Goal: Ask a question

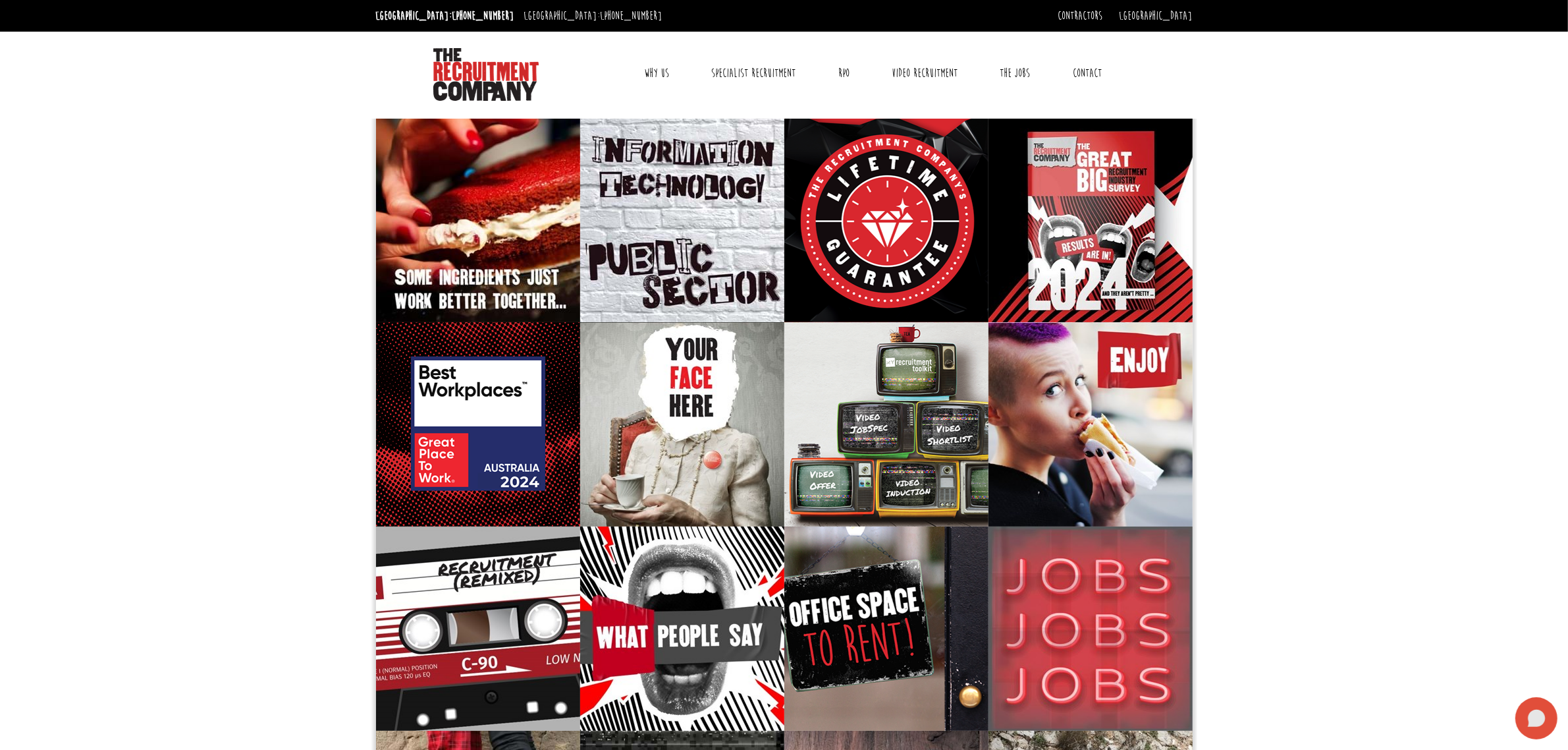
click at [1534, 709] on icon at bounding box center [1536, 718] width 42 height 42
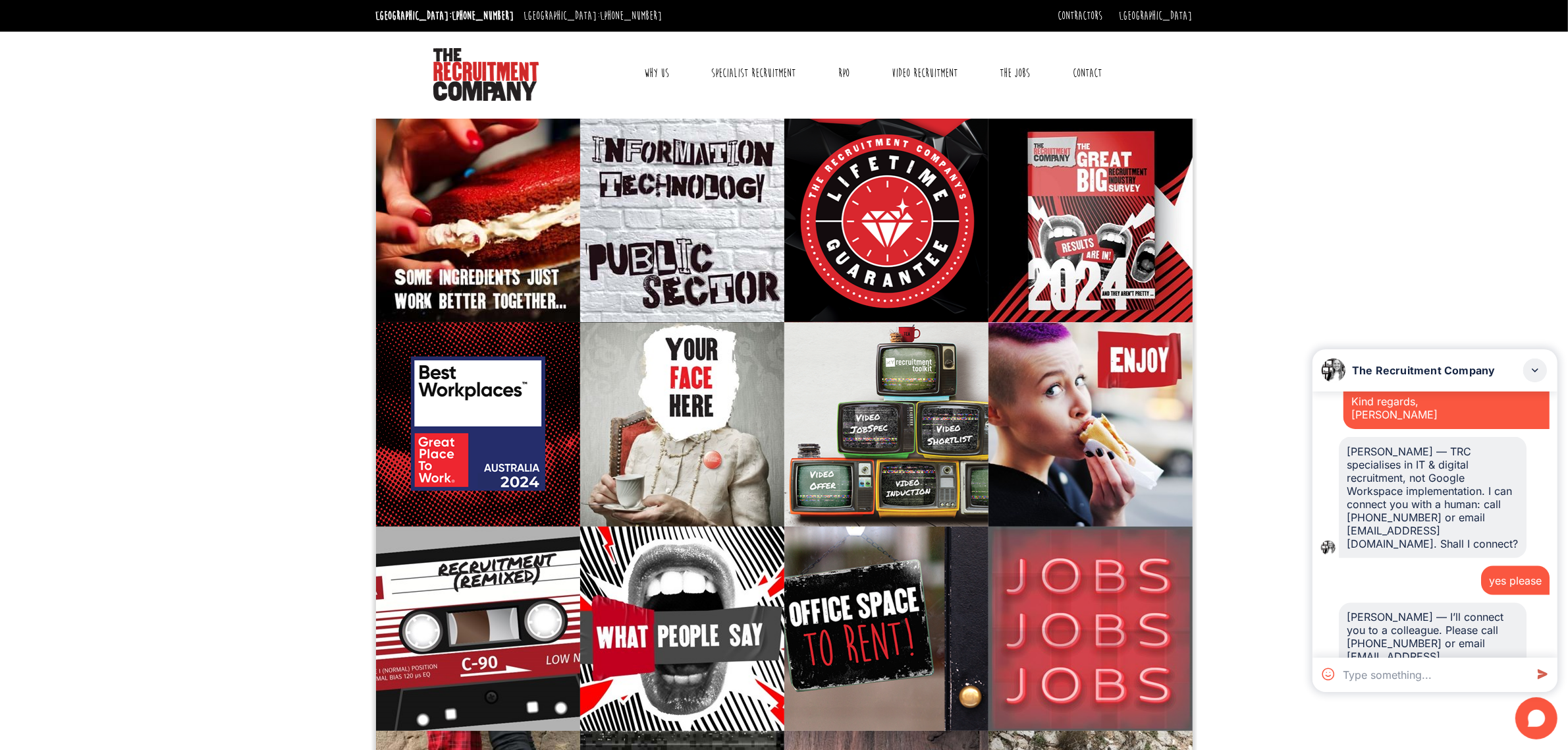
scroll to position [3247, 0]
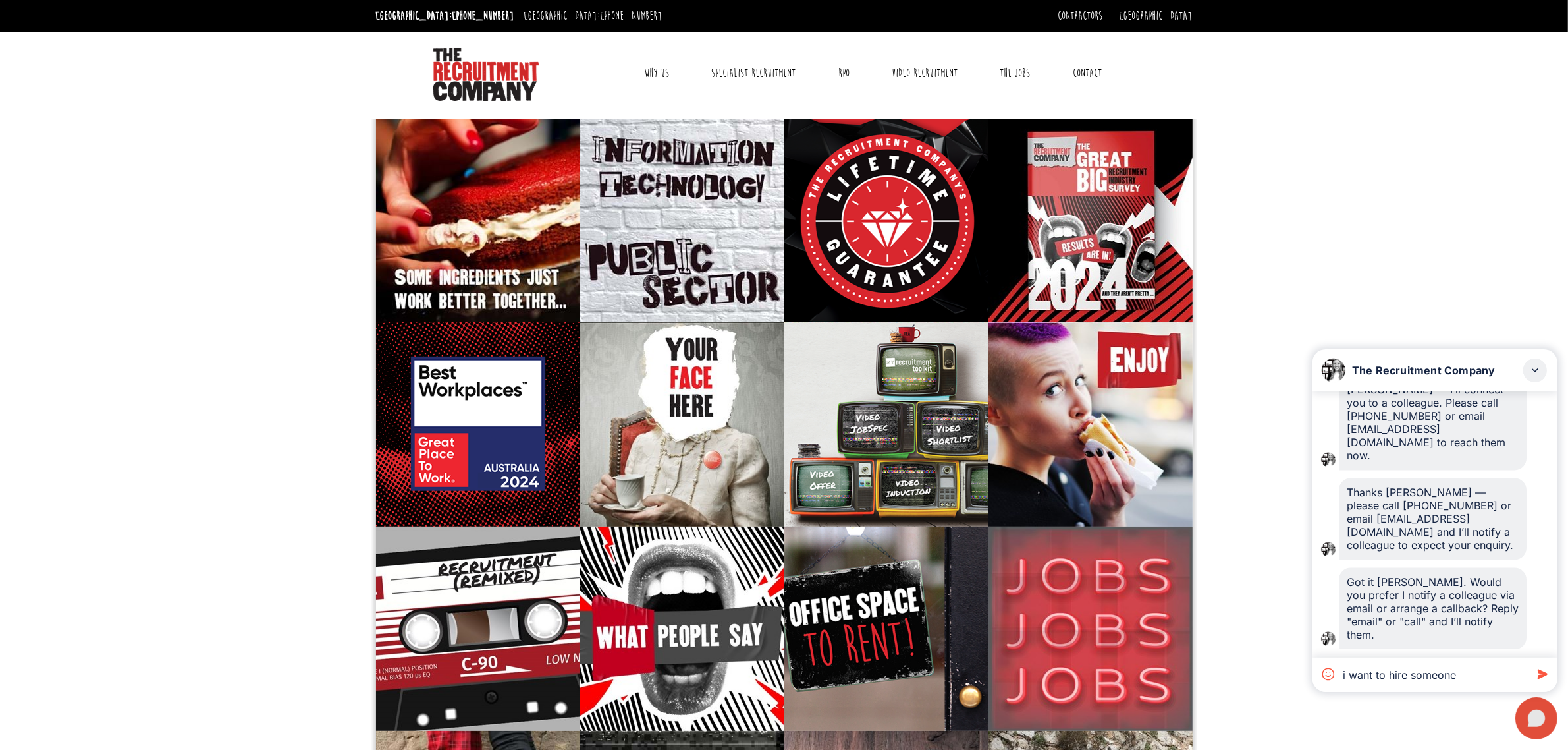
type textarea "i want to hire someone"
click at [1533, 710] on icon at bounding box center [1536, 718] width 42 height 42
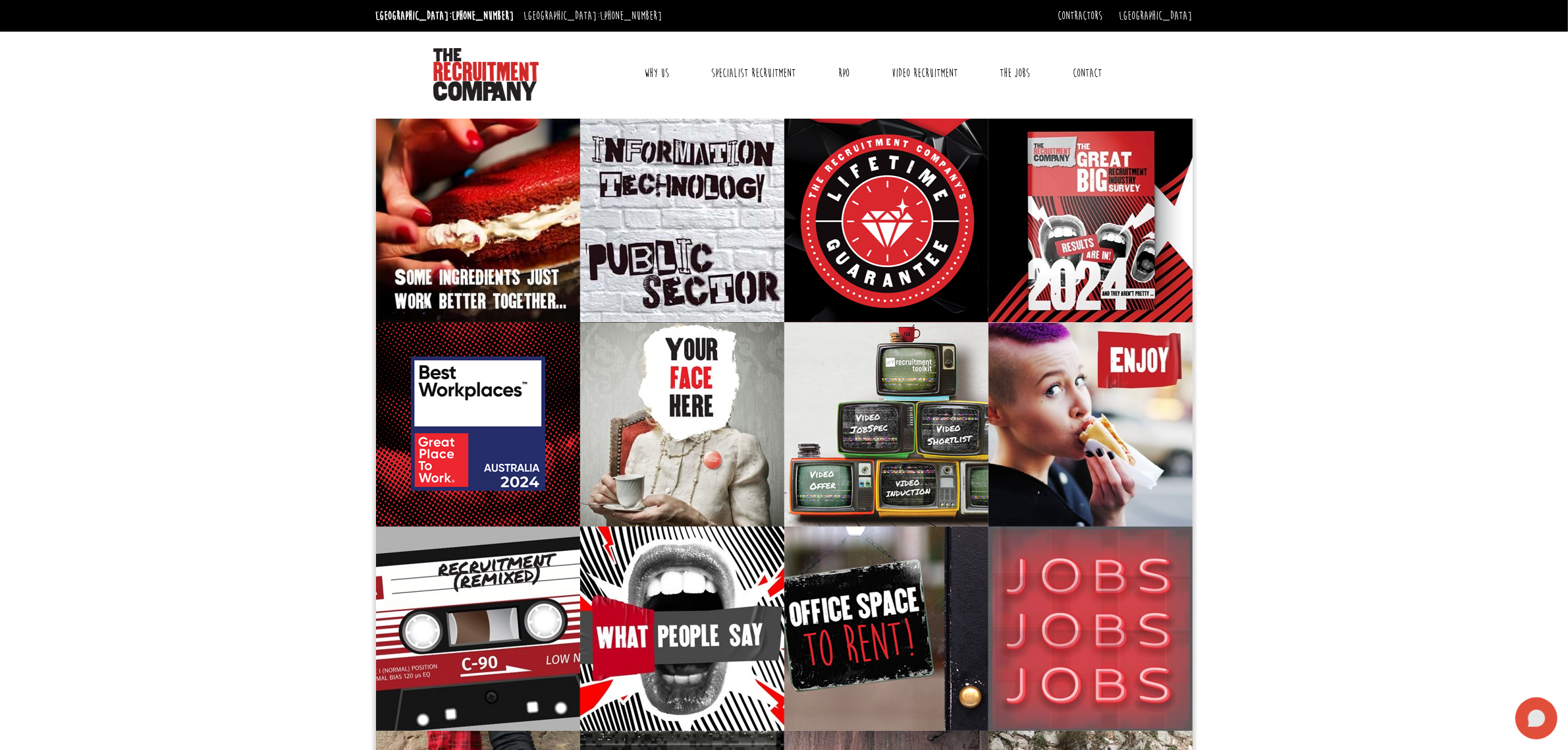
click at [1522, 718] on icon at bounding box center [1536, 718] width 42 height 42
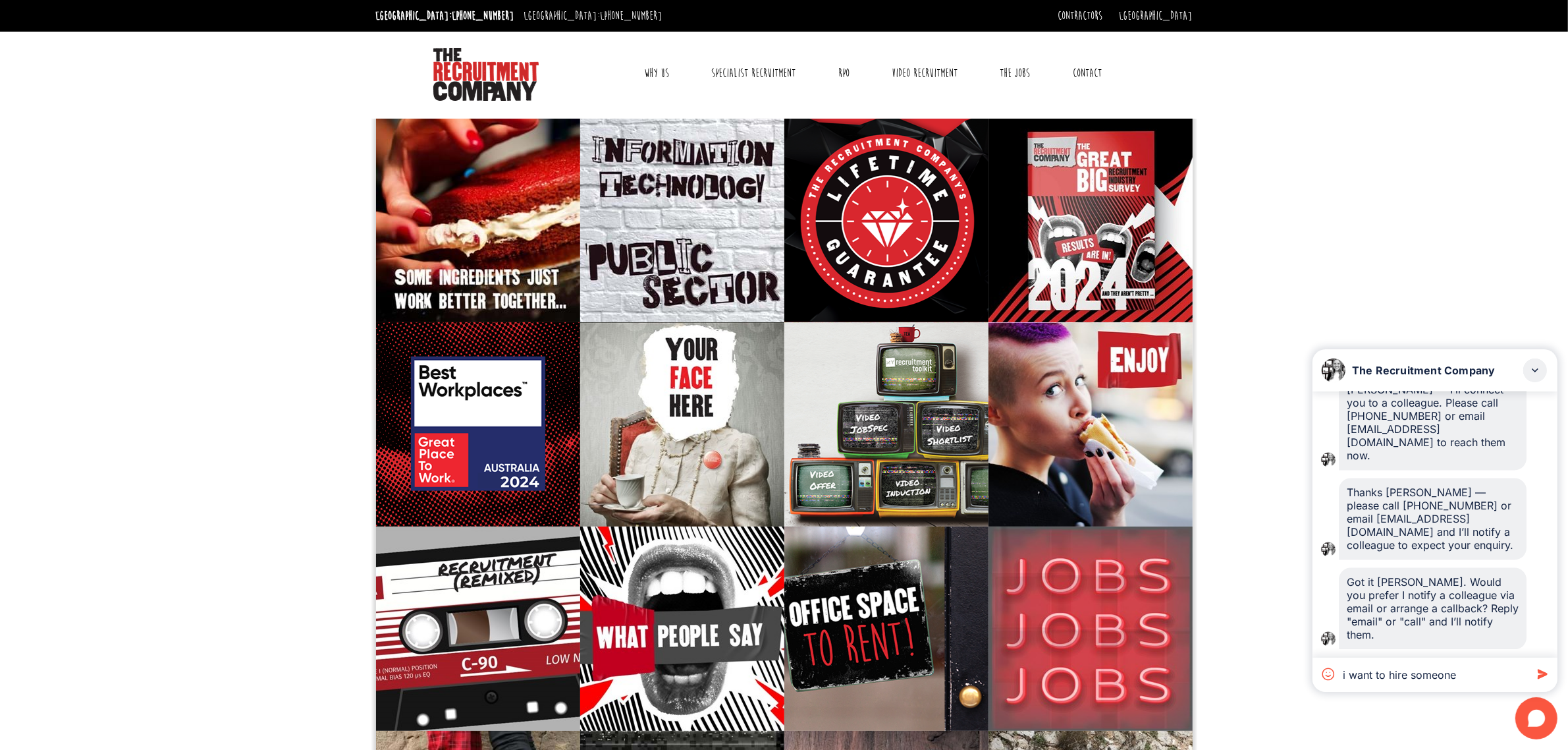
click at [1534, 664] on icon at bounding box center [1541, 673] width 23 height 23
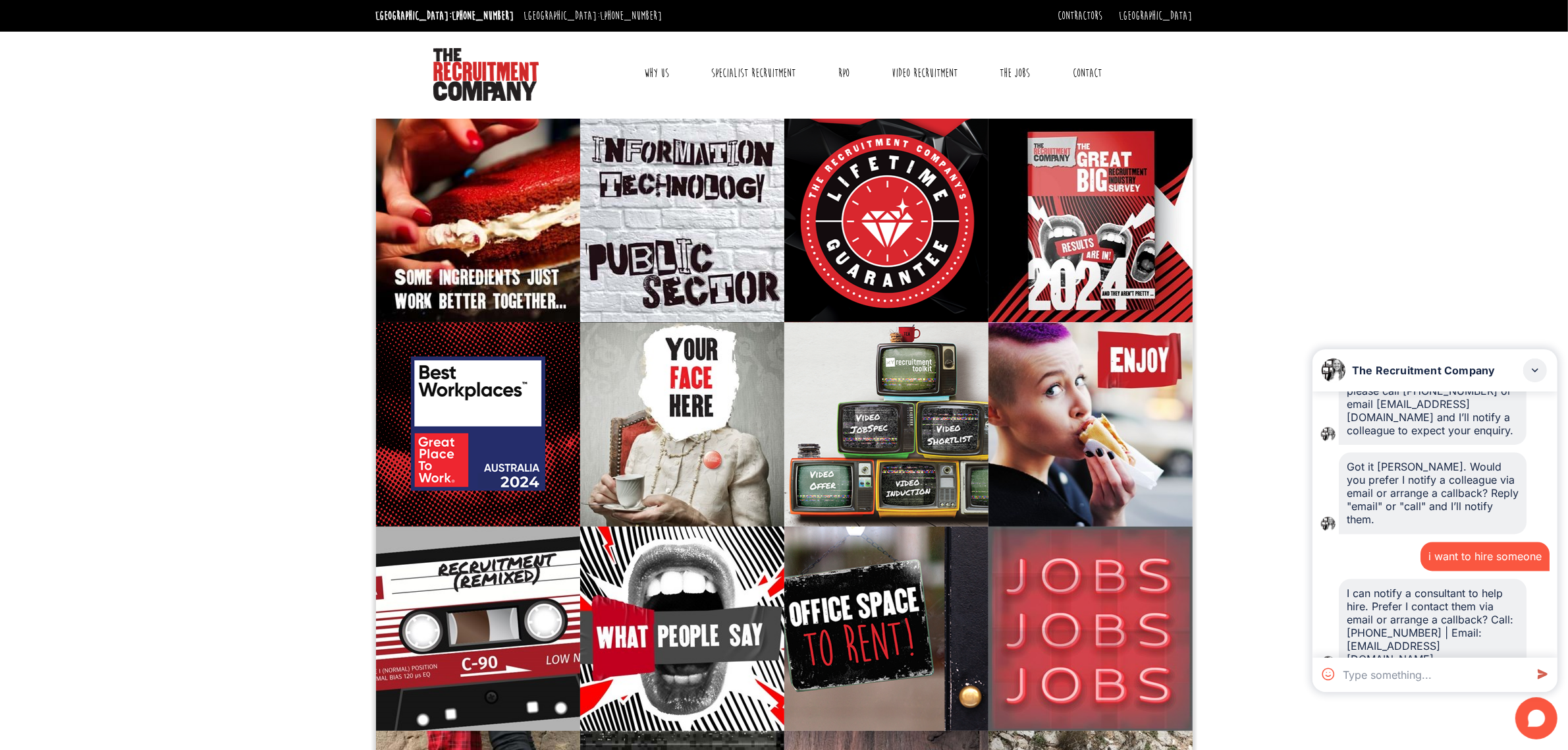
scroll to position [3387, 0]
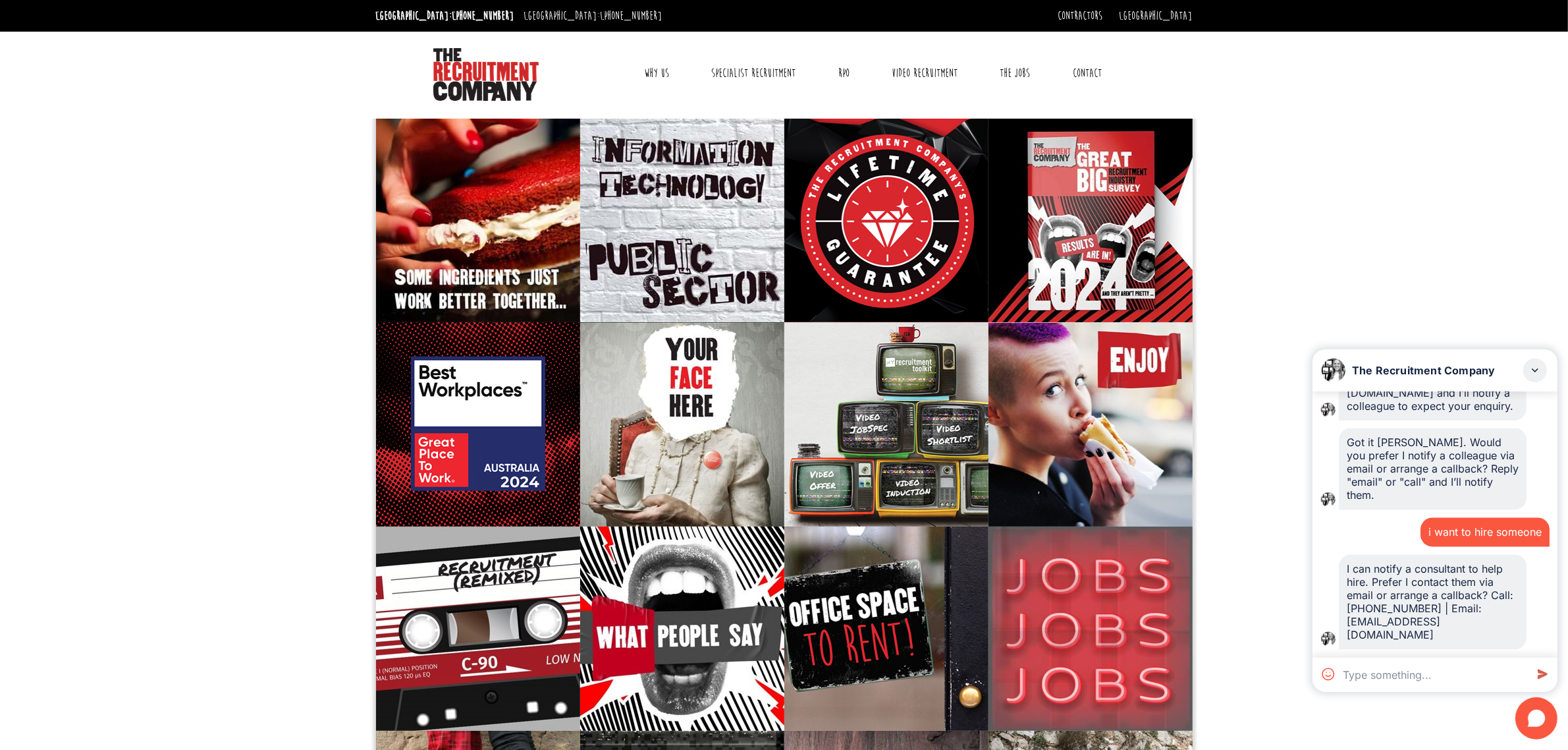
click at [1453, 676] on textarea at bounding box center [1432, 675] width 188 height 35
click at [1451, 678] on textarea at bounding box center [1432, 675] width 188 height 35
click at [1421, 666] on textarea at bounding box center [1432, 675] width 188 height 35
click at [1472, 525] on div "i want to hire someone" at bounding box center [1485, 533] width 129 height 29
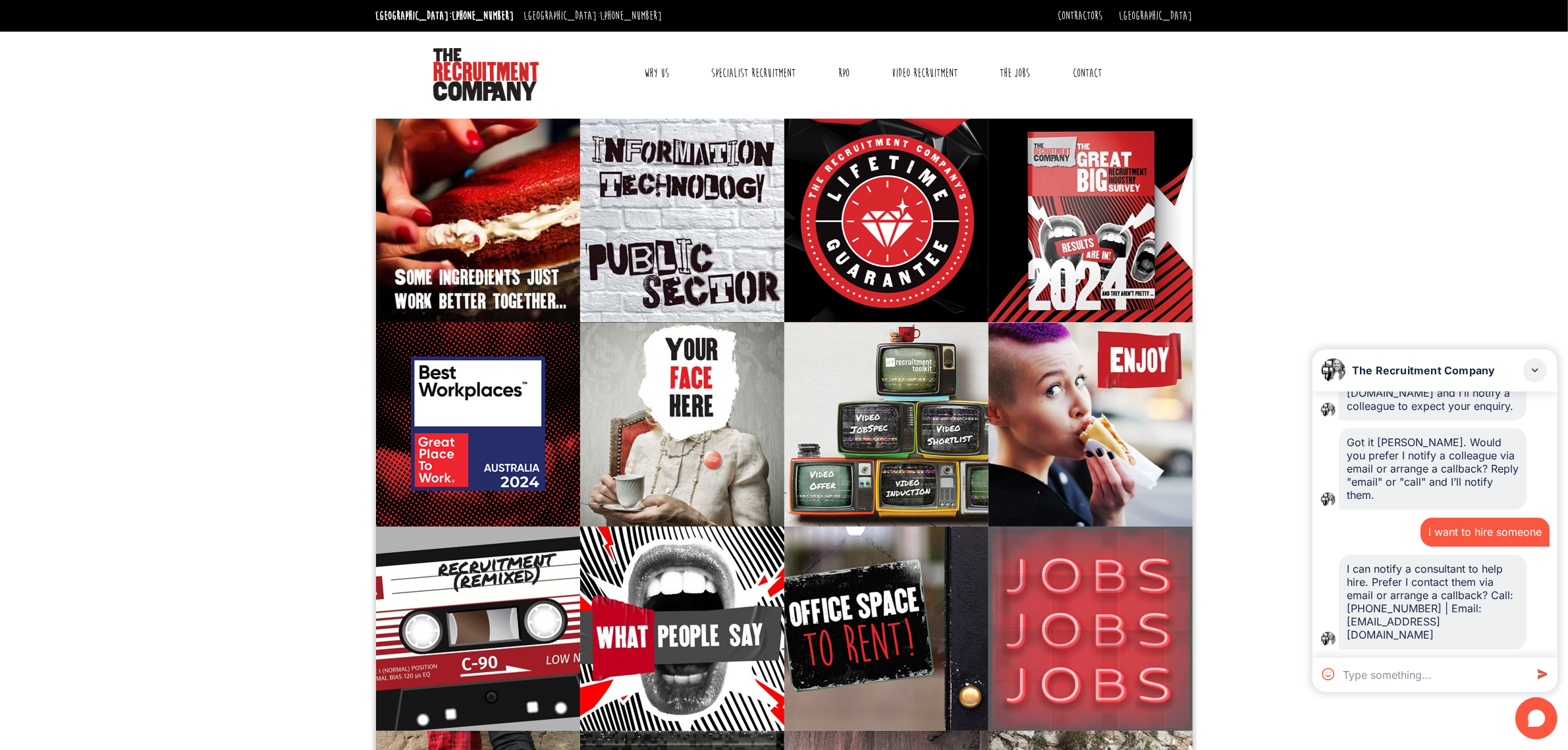
click at [1472, 525] on div "i want to hire someone" at bounding box center [1485, 533] width 129 height 29
click at [1414, 672] on textarea at bounding box center [1432, 675] width 188 height 35
paste textarea "i want to hire someone"
type textarea "i want to hire someone"
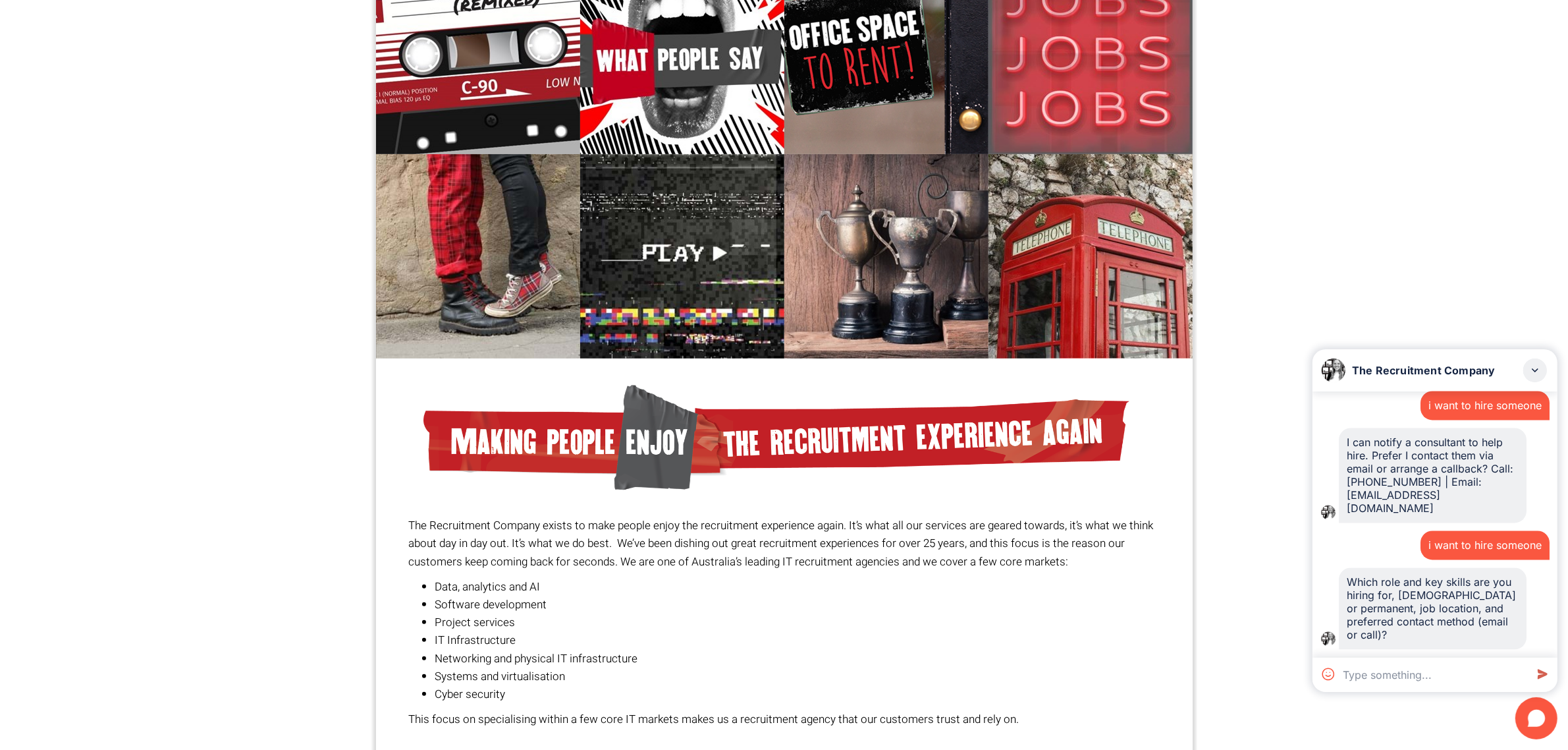
scroll to position [3513, 0]
drag, startPoint x: 1399, startPoint y: 640, endPoint x: 1327, endPoint y: 581, distance: 93.1
click at [1327, 581] on div "Which role and key skills are you hiring for, [DEMOGRAPHIC_DATA] or permanent, …" at bounding box center [1435, 608] width 229 height 82
click at [1489, 545] on div "i want to hire someone" at bounding box center [1484, 545] width 113 height 13
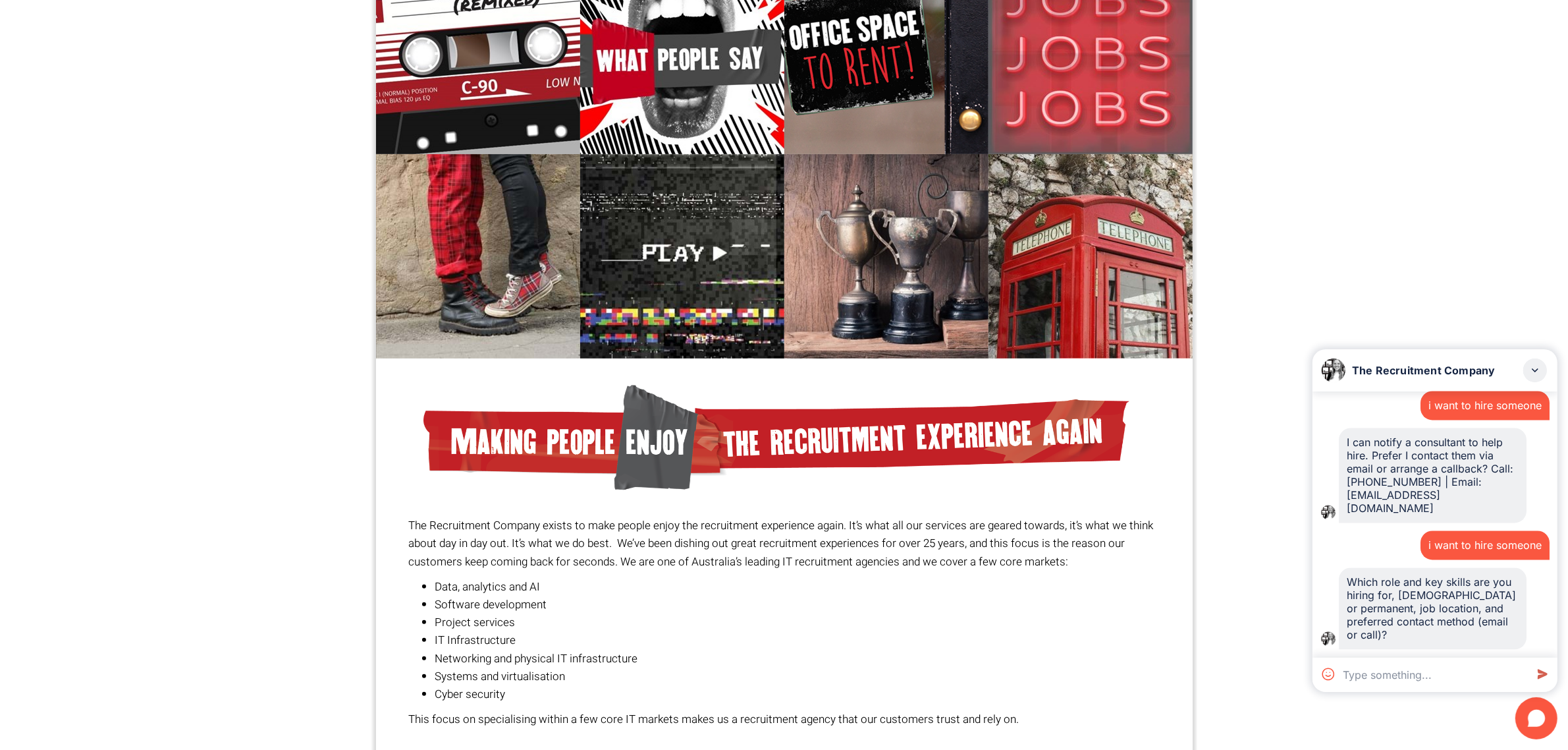
click at [1489, 545] on div "i want to hire someone" at bounding box center [1484, 545] width 113 height 13
click at [1436, 671] on textarea at bounding box center [1432, 675] width 188 height 35
paste textarea "i want to hire someone"
type textarea "i want to hire someone"
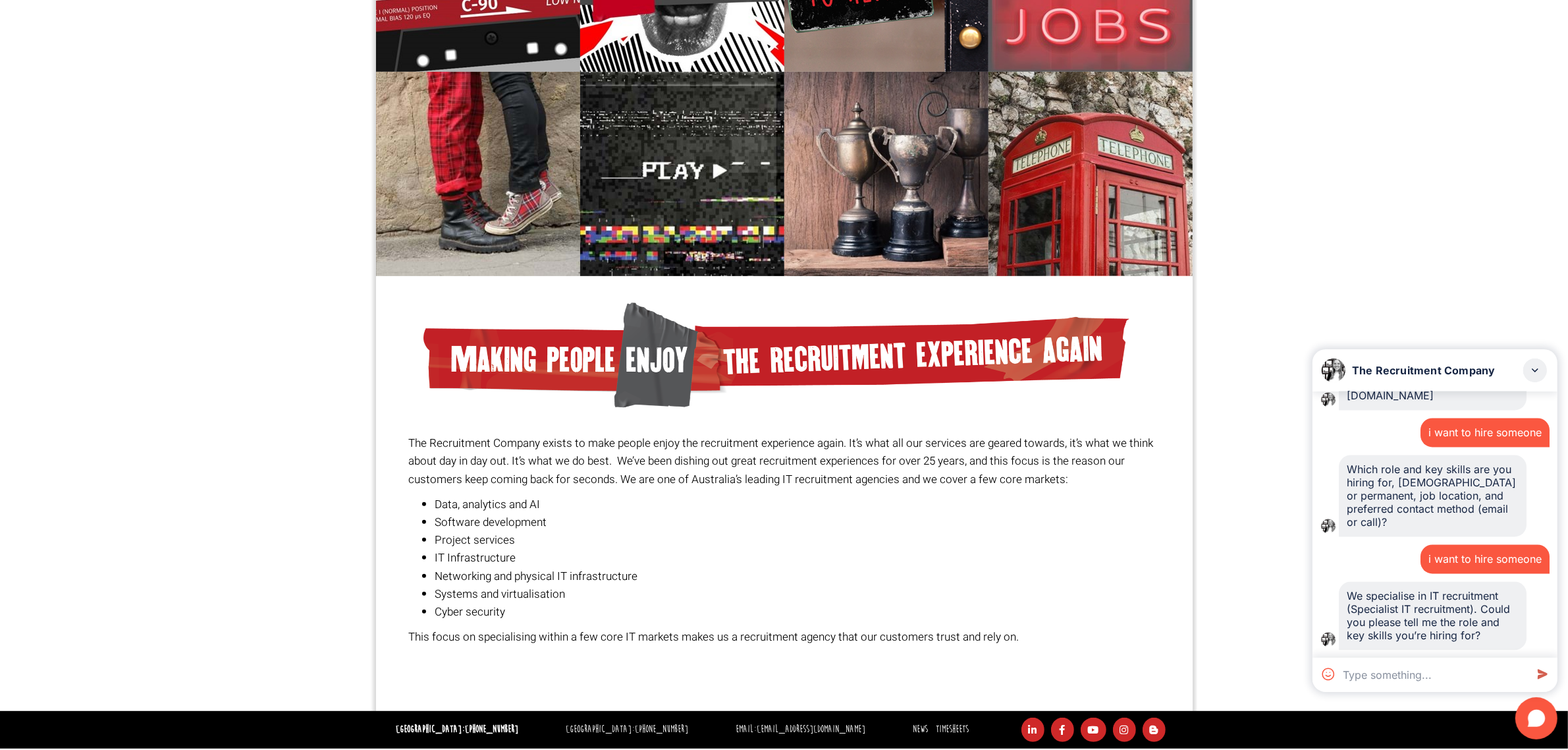
scroll to position [3640, 0]
click at [1396, 681] on textarea at bounding box center [1432, 675] width 188 height 35
